Goal: Task Accomplishment & Management: Manage account settings

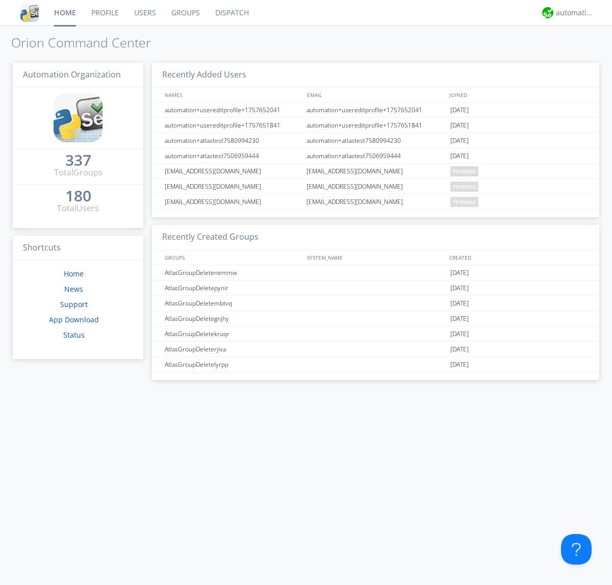
click at [185, 13] on link "Groups" at bounding box center [186, 12] width 44 height 25
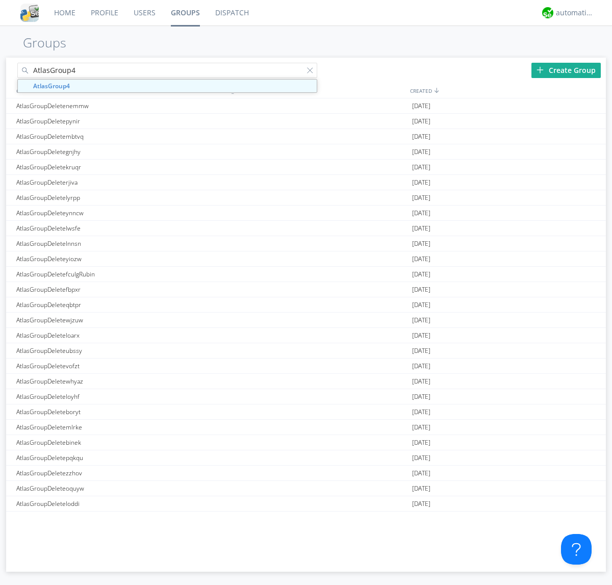
type input "AtlasGroup4"
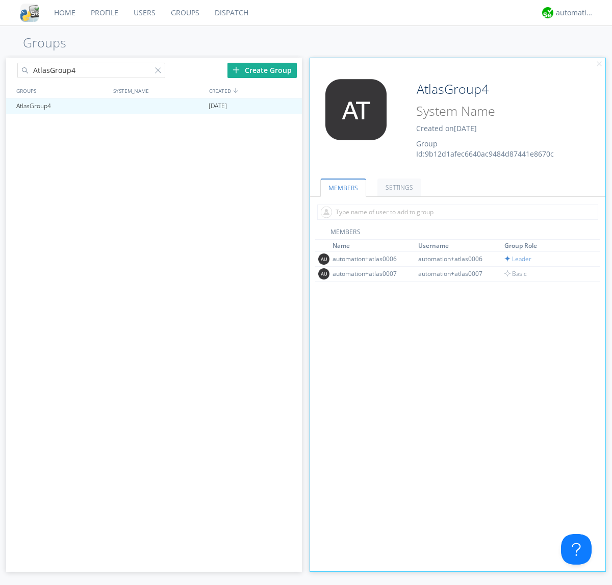
click at [398, 187] on link "SETTINGS" at bounding box center [399, 187] width 44 height 18
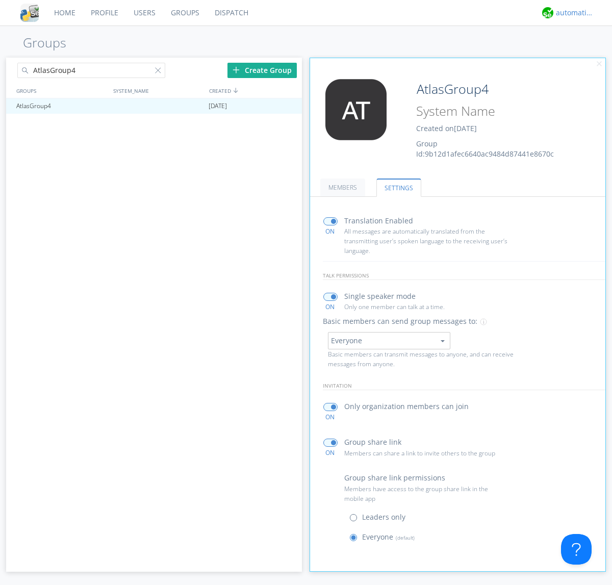
click at [572, 13] on div "automation+atlas" at bounding box center [575, 13] width 38 height 10
click at [580, 54] on div "Log Out" at bounding box center [580, 54] width 53 height 18
